Goal: Book appointment/travel/reservation

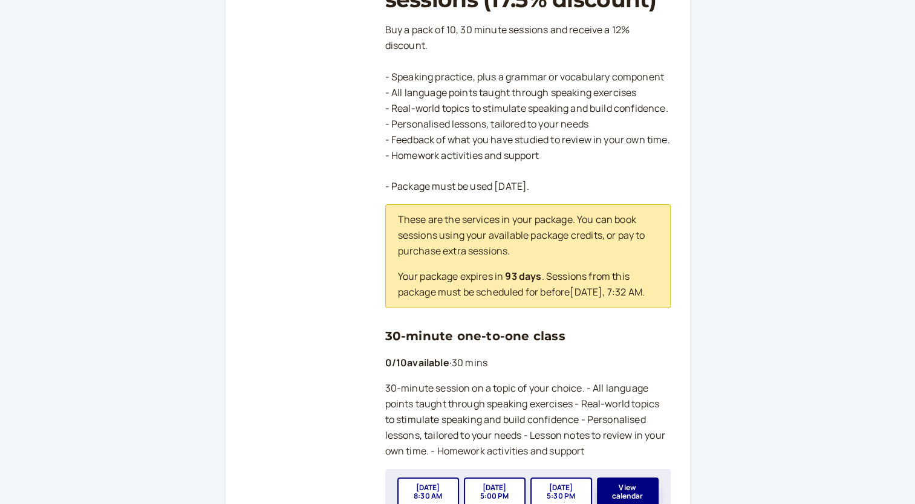
scroll to position [242, 0]
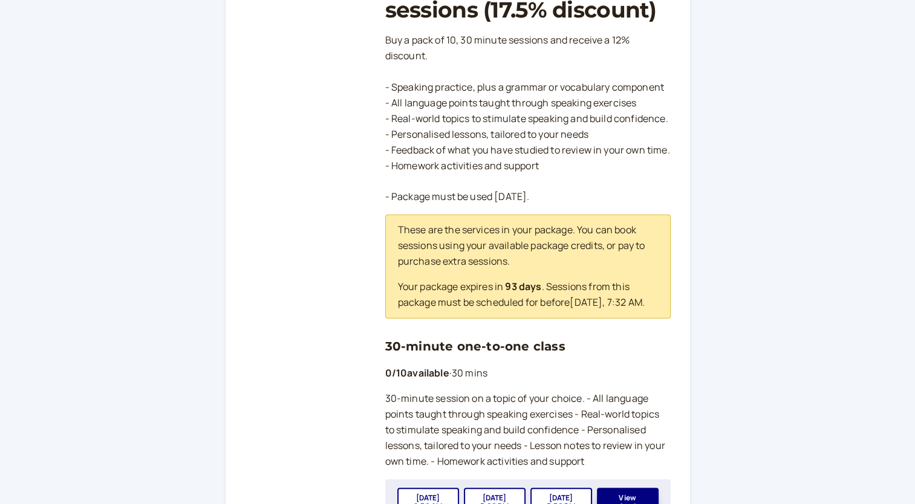
scroll to position [242, 0]
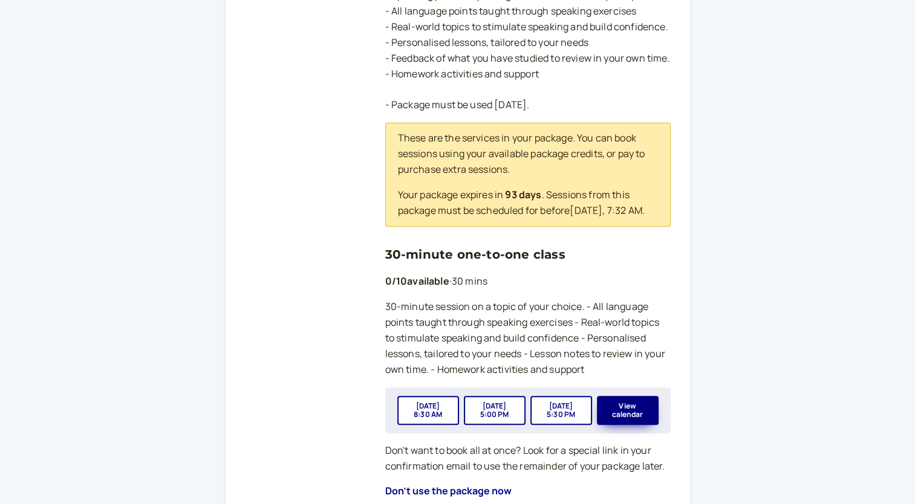
scroll to position [423, 0]
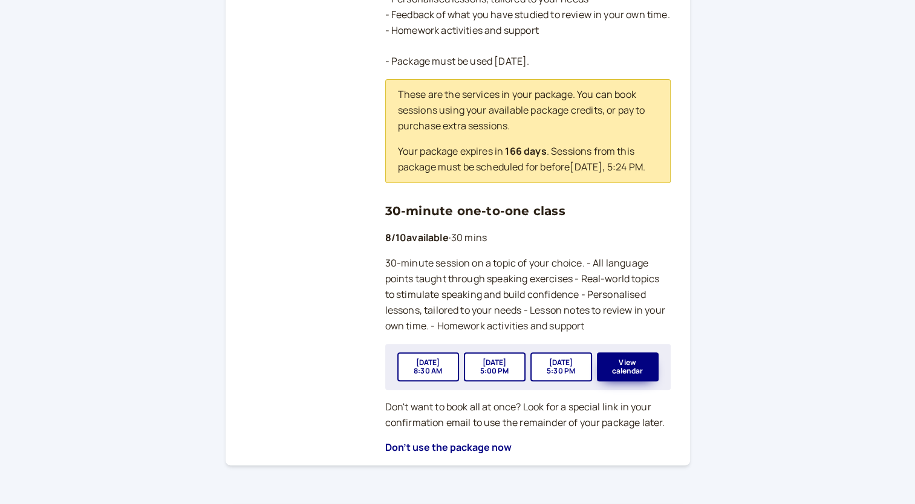
scroll to position [363, 0]
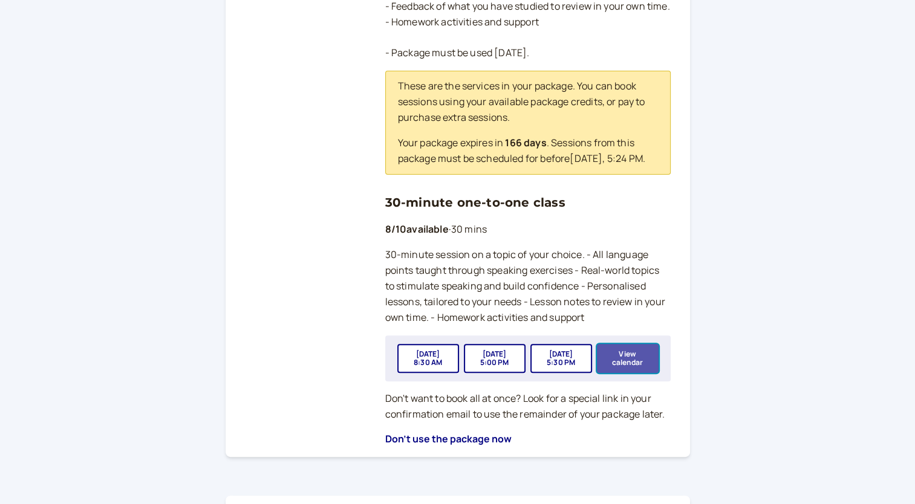
click at [642, 373] on button "View calendar" at bounding box center [628, 358] width 62 height 29
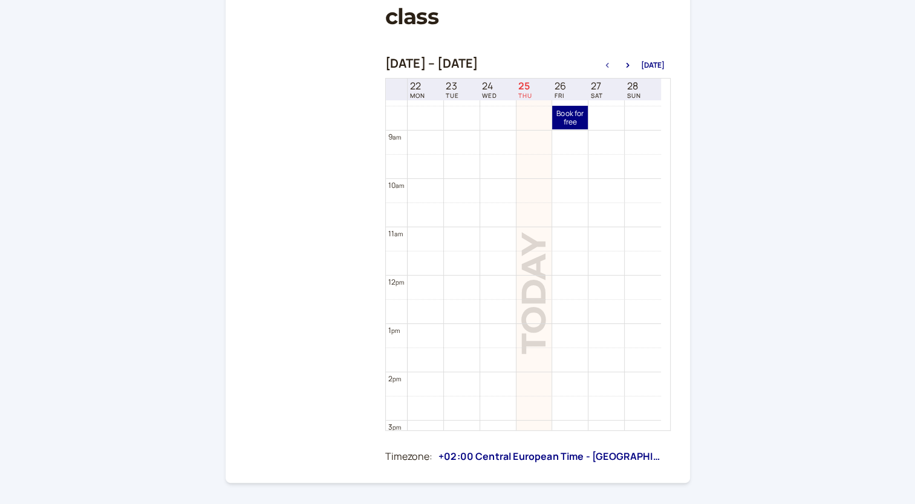
scroll to position [407, 0]
click at [573, 120] on link "Book for free free" at bounding box center [570, 117] width 36 height 24
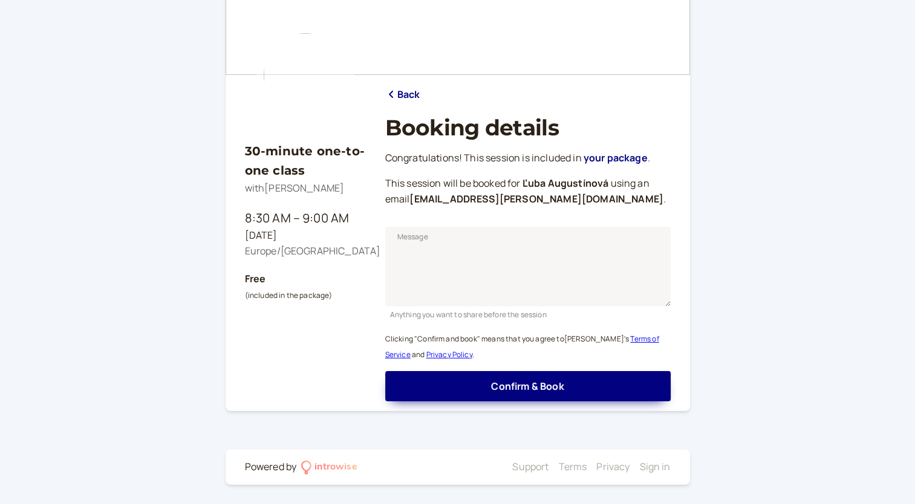
scroll to position [74, 0]
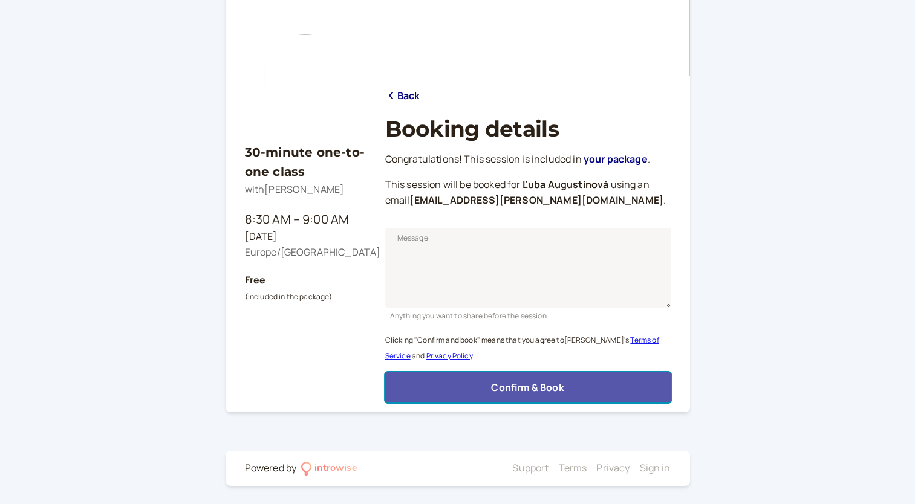
click at [524, 393] on span "Confirm & Book" at bounding box center [527, 387] width 73 height 13
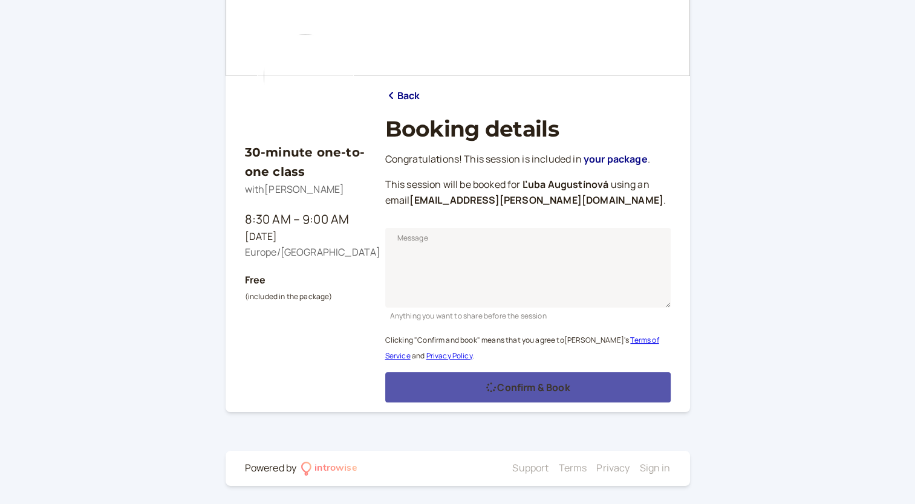
scroll to position [35, 0]
